Goal: Task Accomplishment & Management: Complete application form

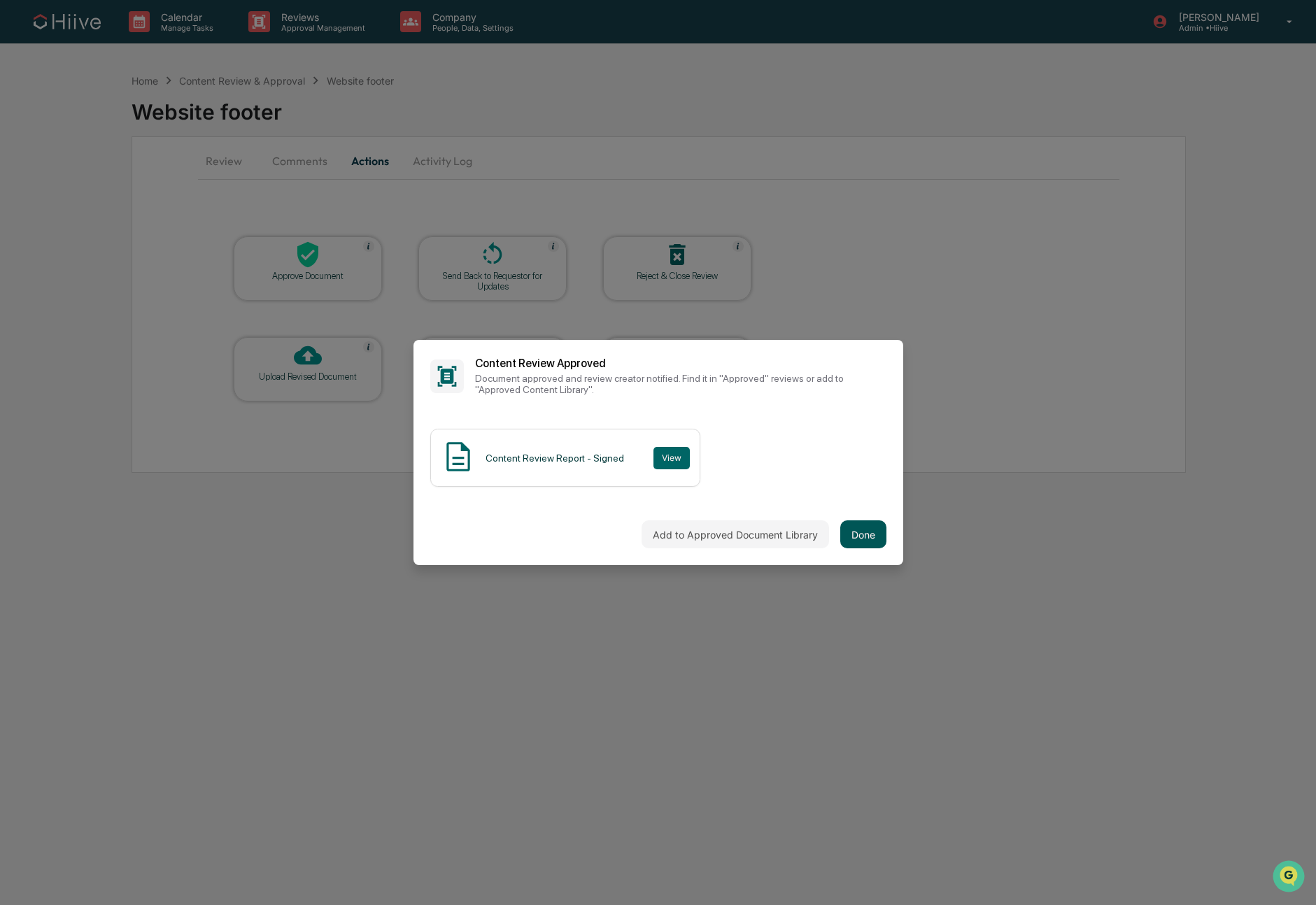
click at [870, 532] on button "Done" at bounding box center [862, 534] width 46 height 28
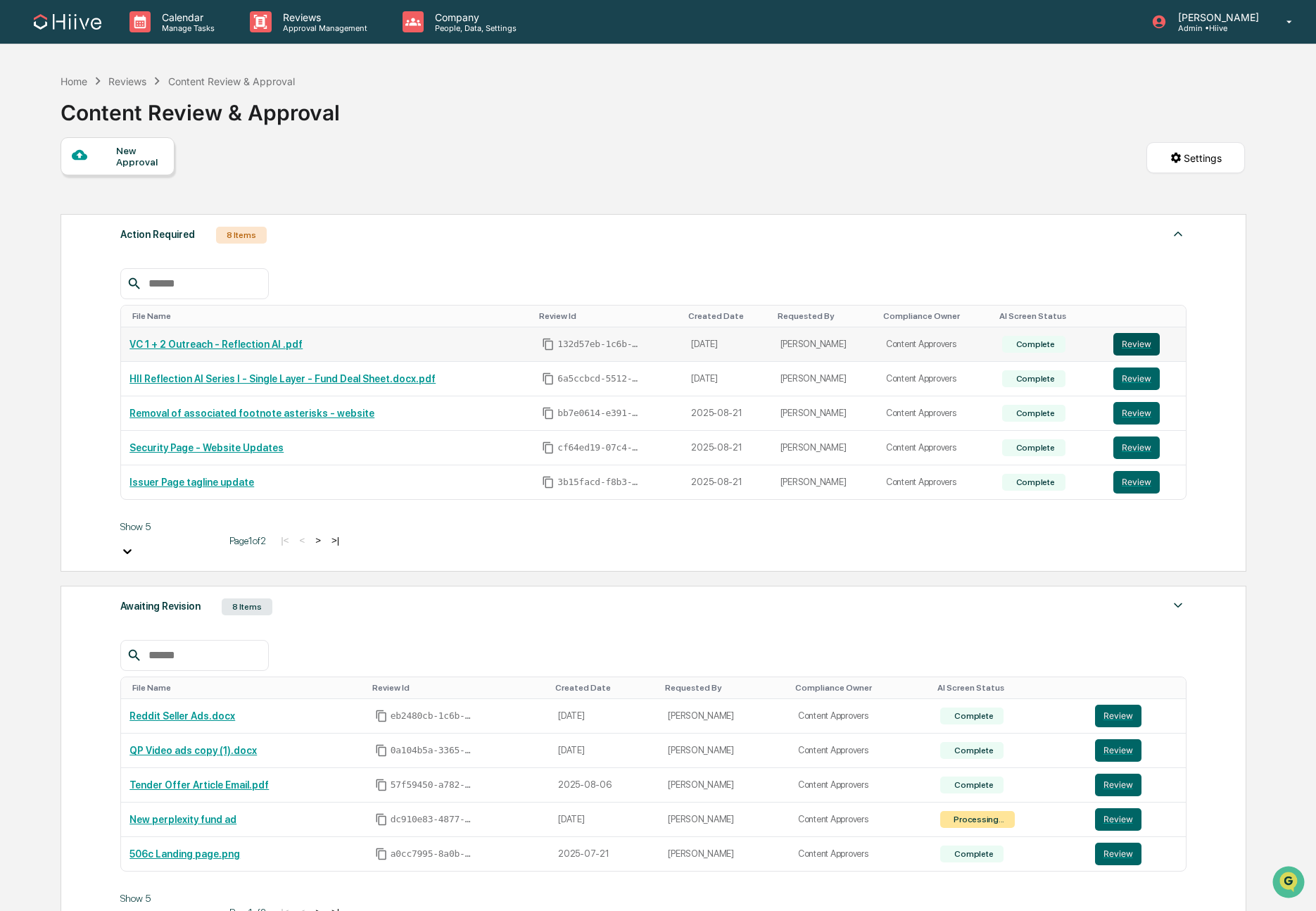
click at [1138, 340] on button "Review" at bounding box center [1137, 344] width 46 height 23
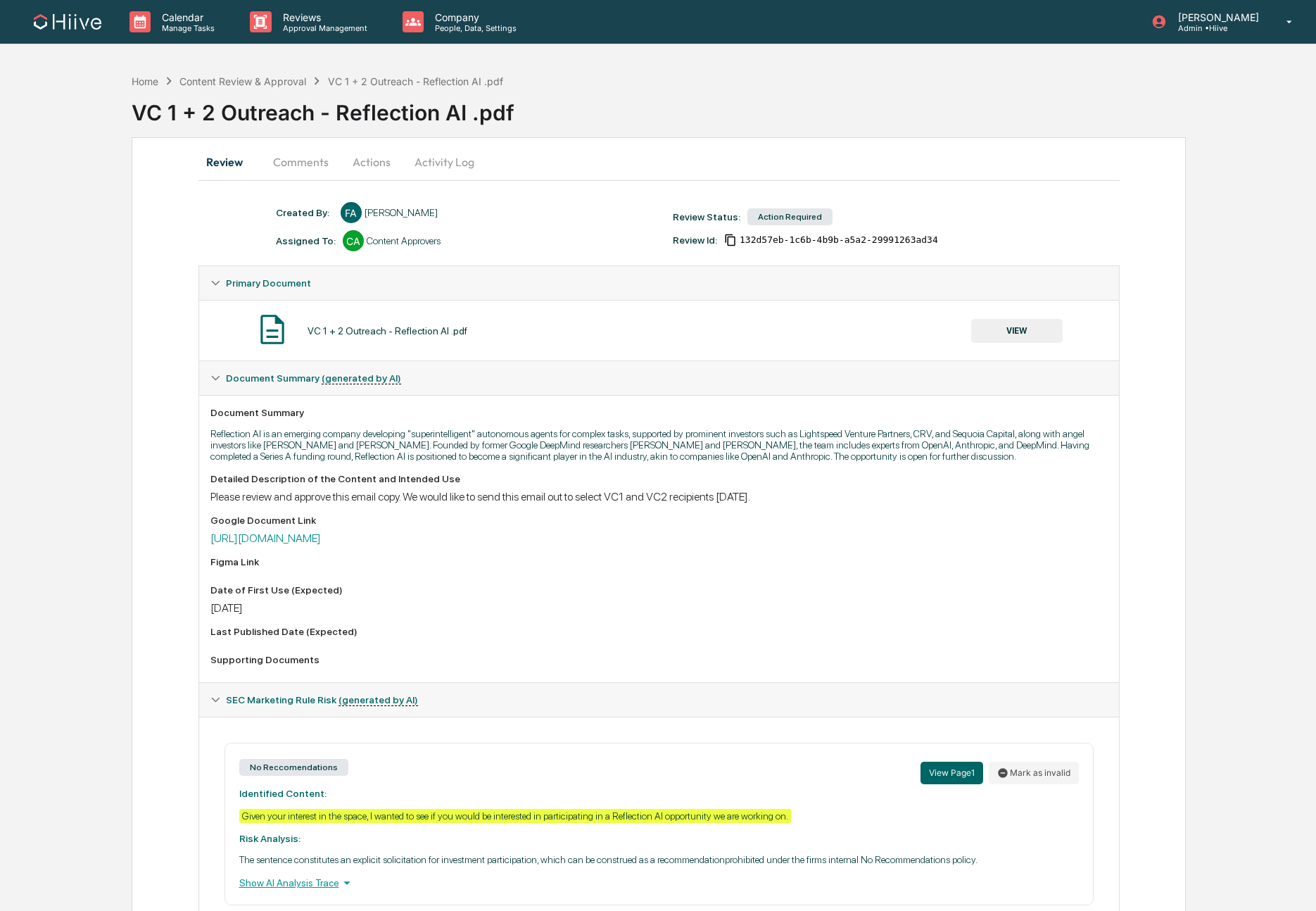
click at [382, 162] on button "Actions" at bounding box center [372, 162] width 63 height 34
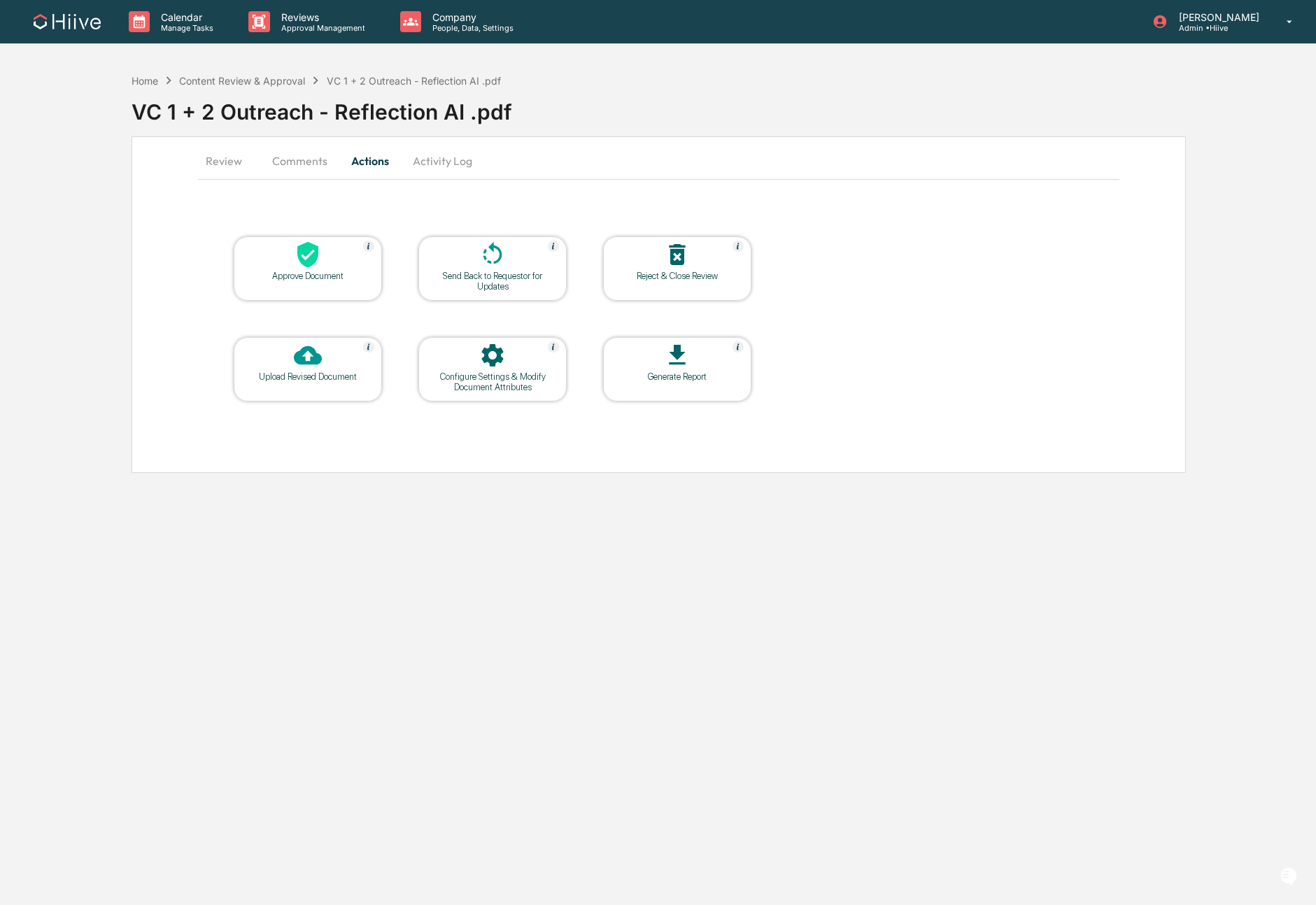
click at [318, 285] on div "Approve Document" at bounding box center [307, 268] width 148 height 64
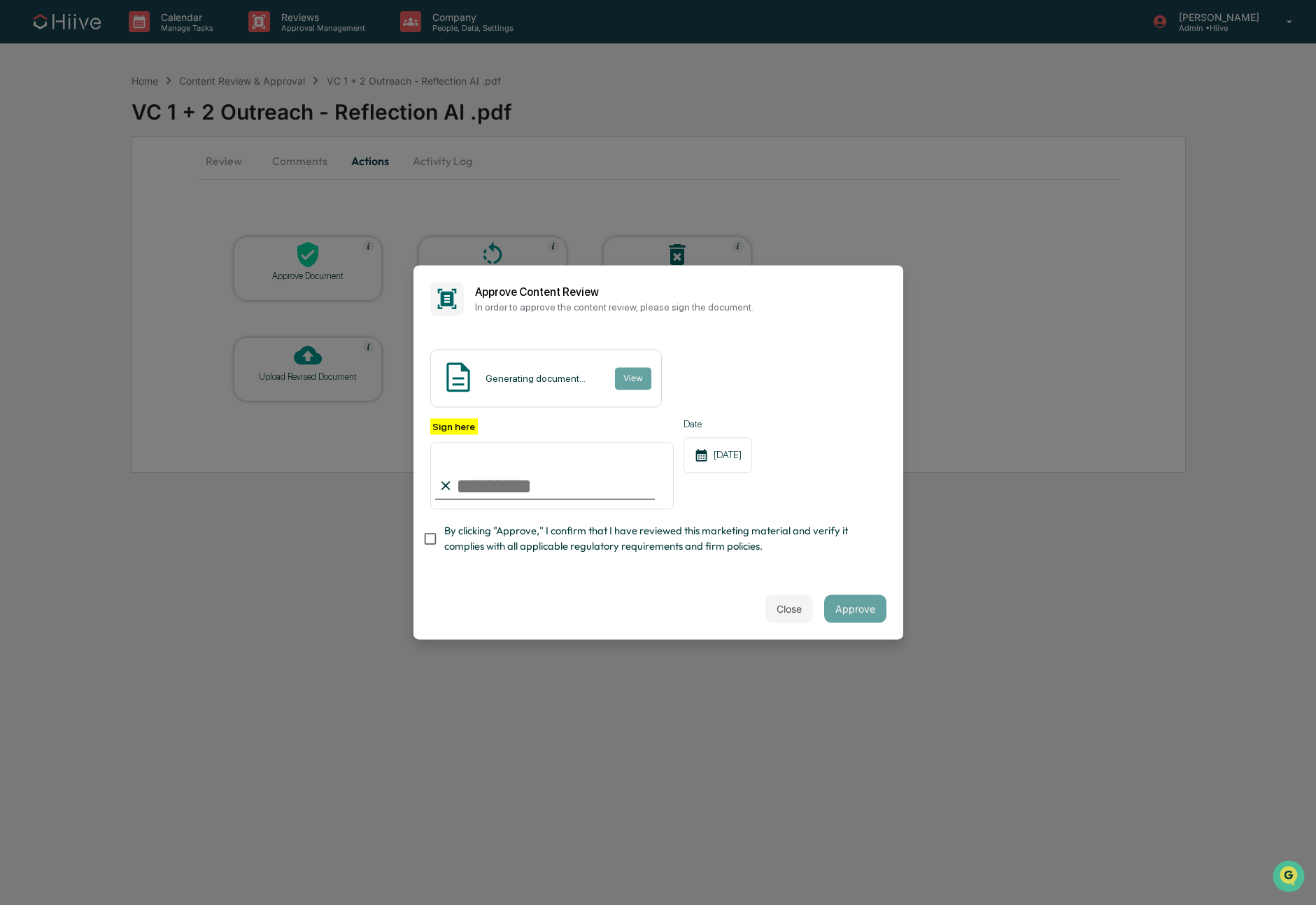
type input "**********"
click at [473, 534] on span "By clicking "Approve," I confirm that I have reviewed this marketing material a…" at bounding box center [660, 539] width 431 height 32
click at [815, 613] on div "Close Approve" at bounding box center [658, 609] width 490 height 62
click at [861, 602] on button "Approve" at bounding box center [855, 609] width 62 height 28
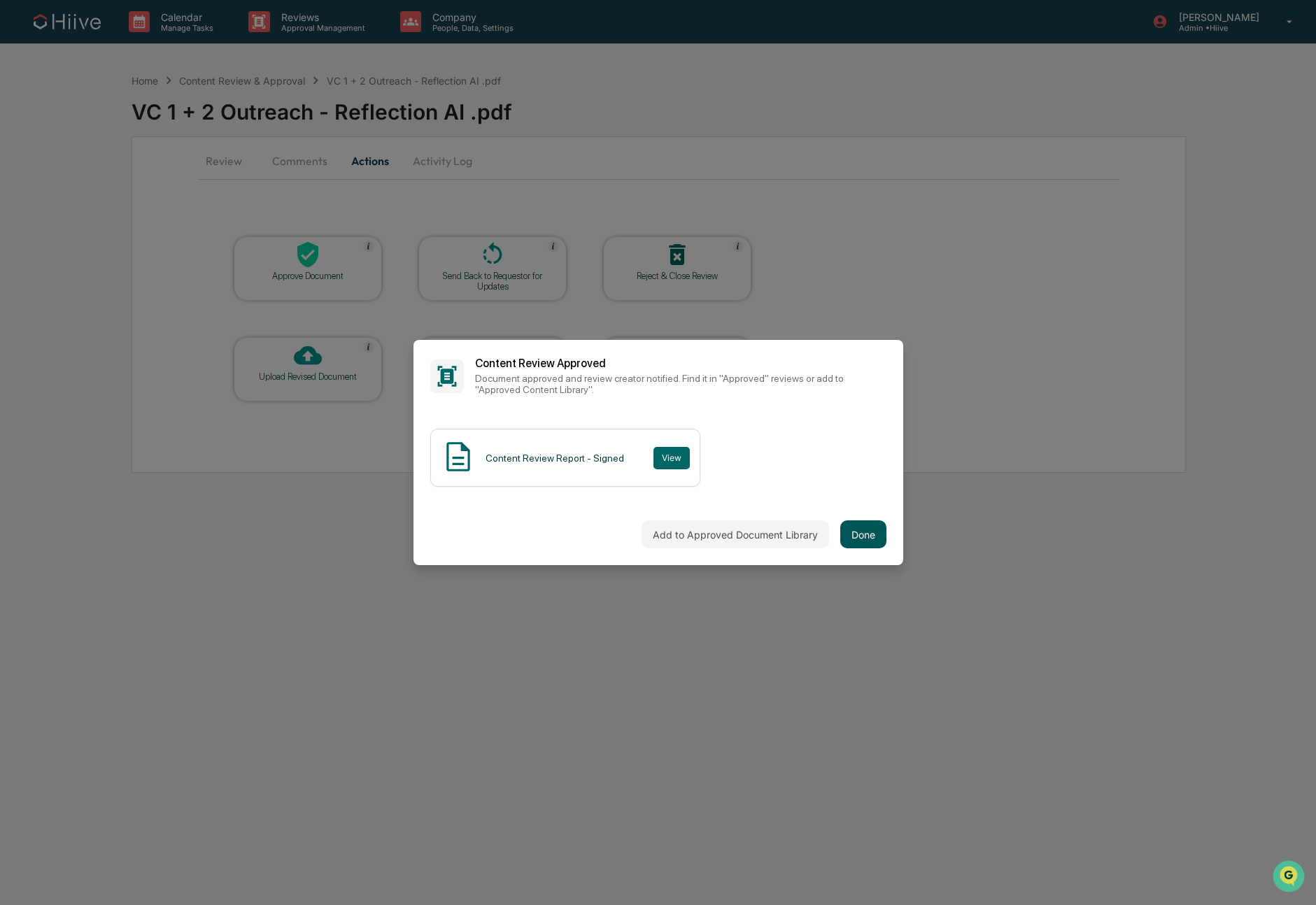
click at [870, 532] on button "Done" at bounding box center [862, 534] width 46 height 28
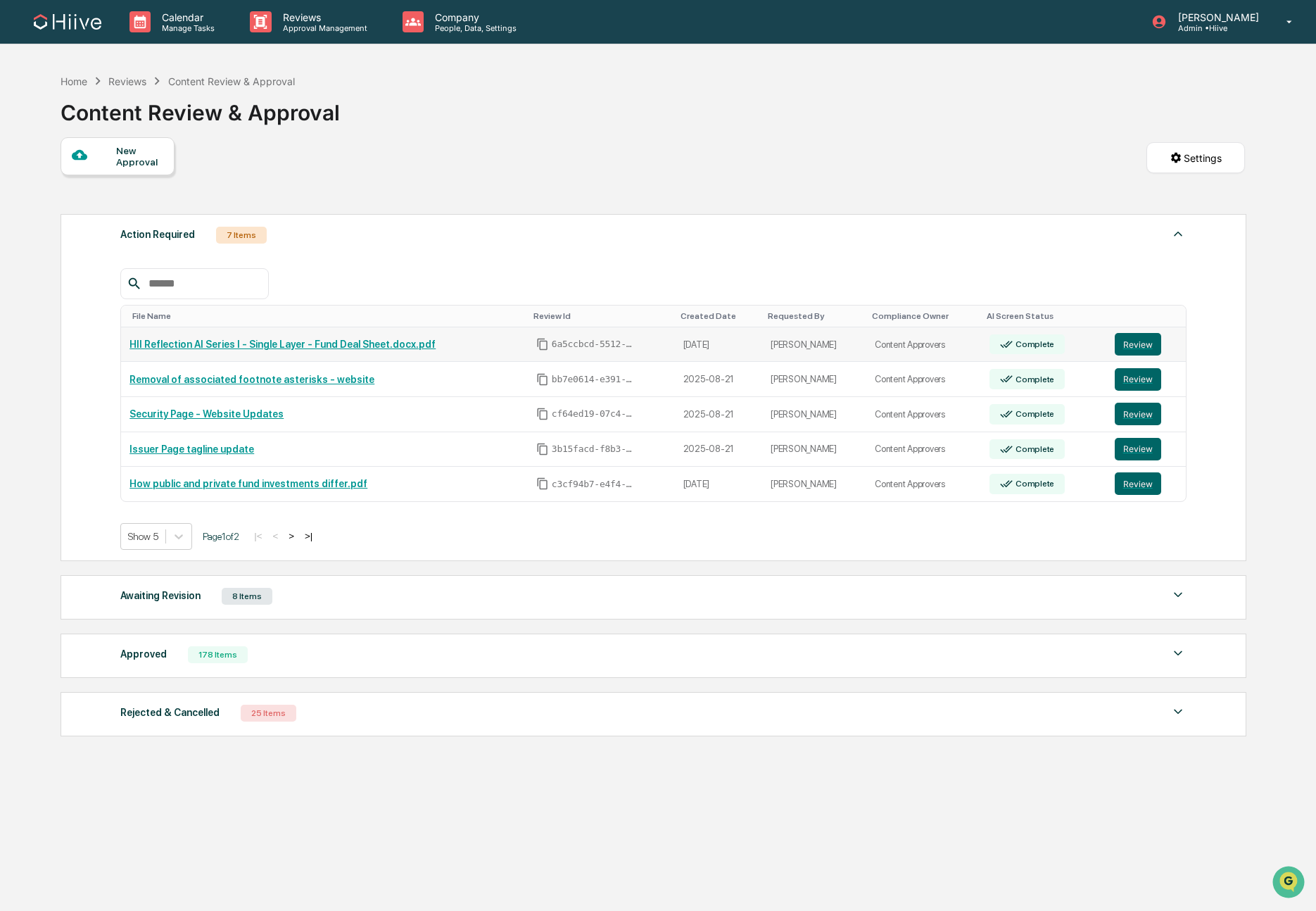
drag, startPoint x: 1138, startPoint y: 346, endPoint x: 1109, endPoint y: 349, distance: 29.2
click at [1137, 346] on button "Review" at bounding box center [1137, 344] width 46 height 23
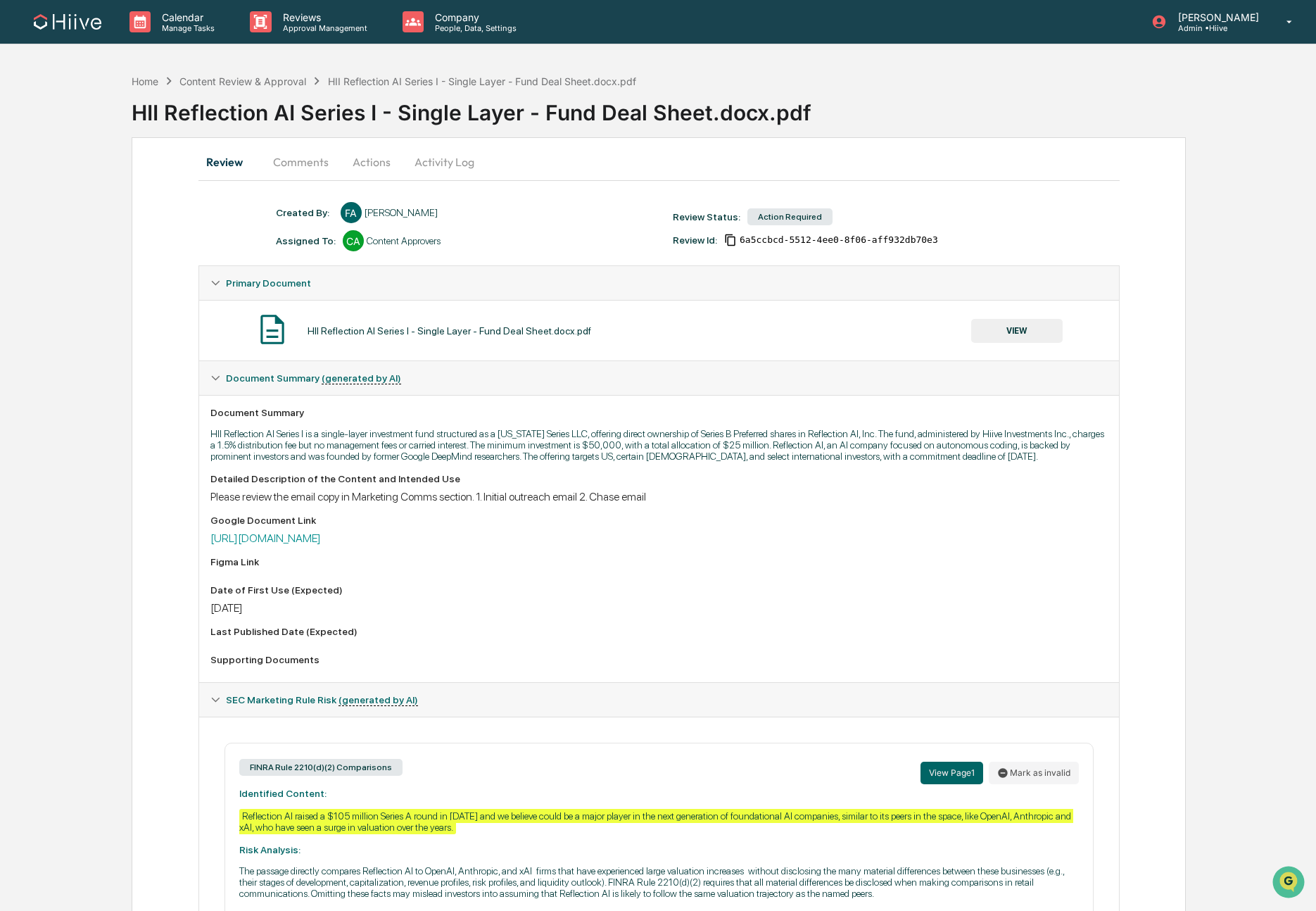
click at [368, 164] on button "Actions" at bounding box center [372, 162] width 63 height 34
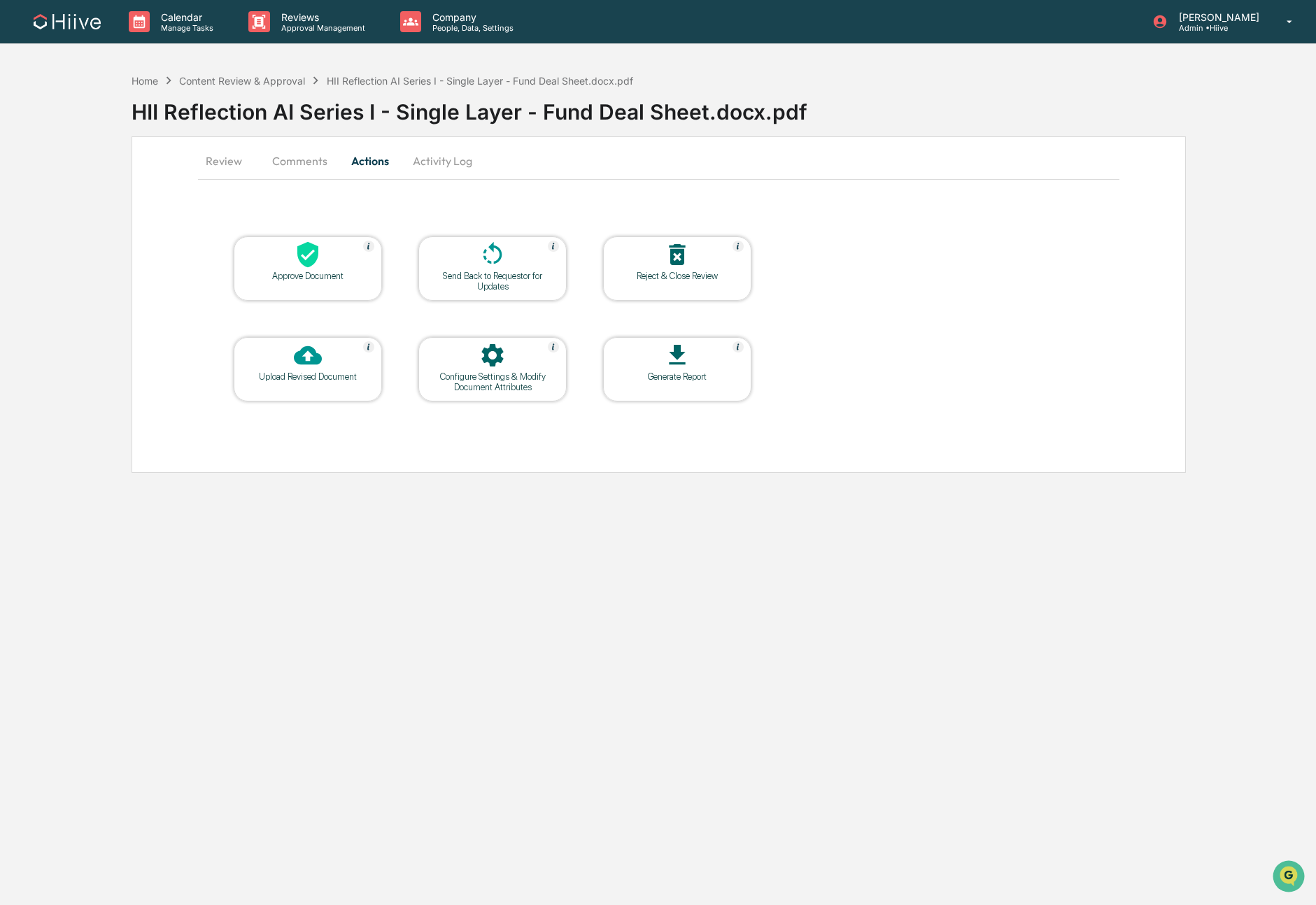
click at [326, 253] on div at bounding box center [307, 255] width 140 height 30
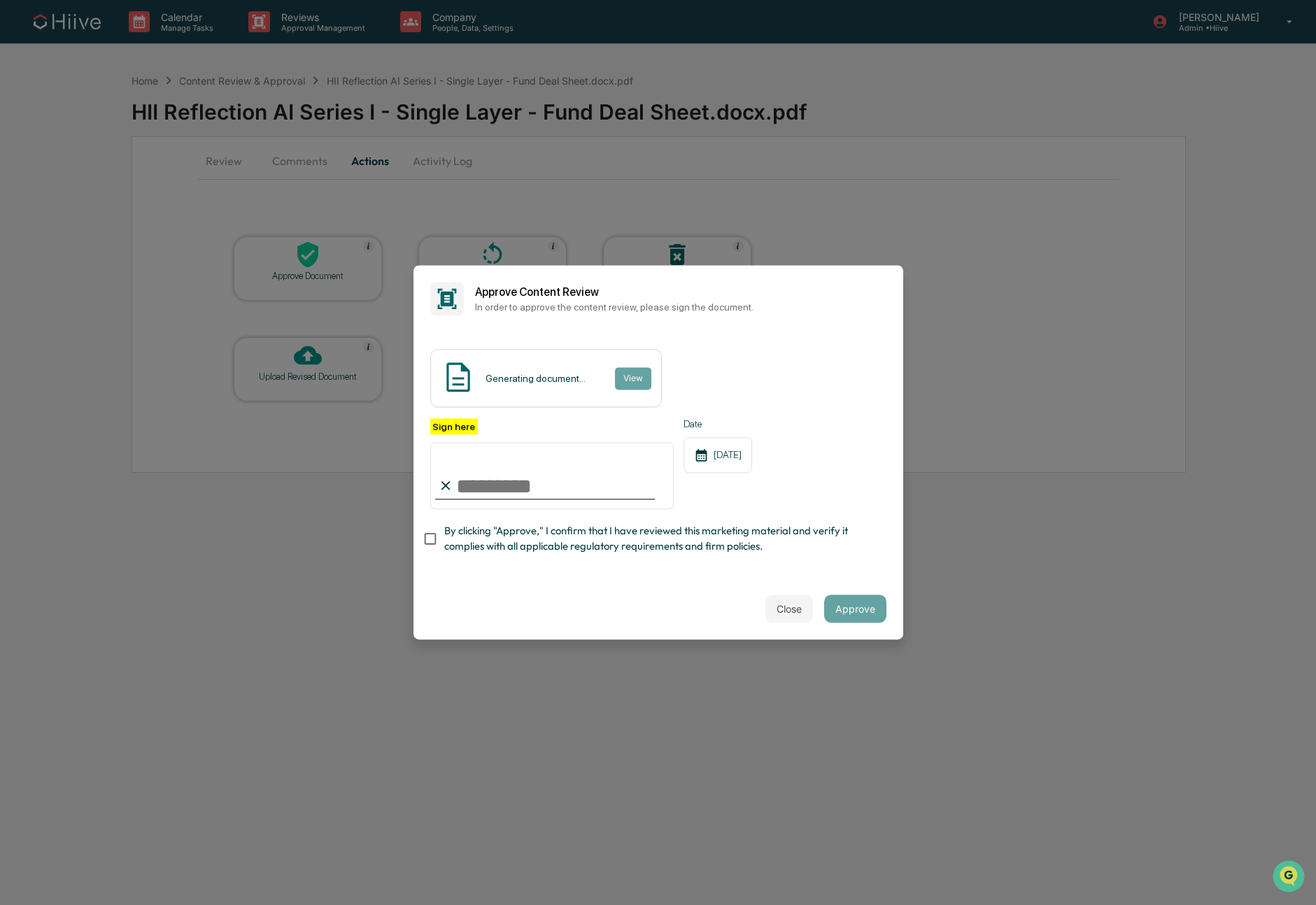
type input "**********"
click at [496, 536] on span "By clicking "Approve," I confirm that I have reviewed this marketing material a…" at bounding box center [660, 539] width 431 height 32
click at [861, 606] on button "Approve" at bounding box center [855, 609] width 62 height 28
